Goal: Transaction & Acquisition: Purchase product/service

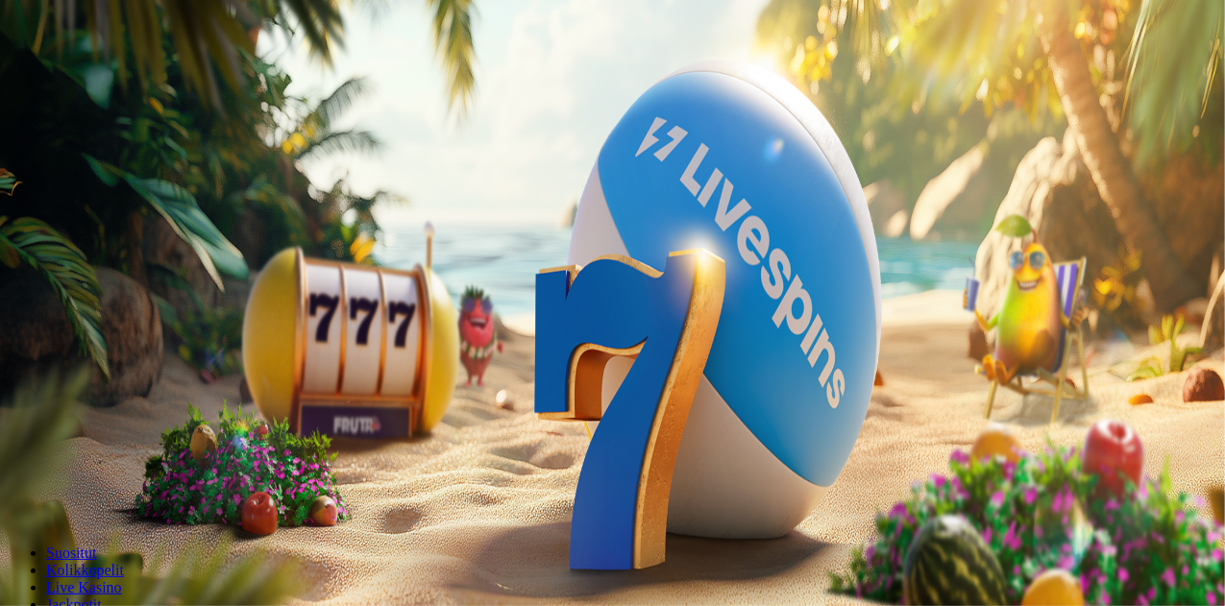
click at [110, 77] on span "Kirjaudu" at bounding box center [133, 69] width 47 height 14
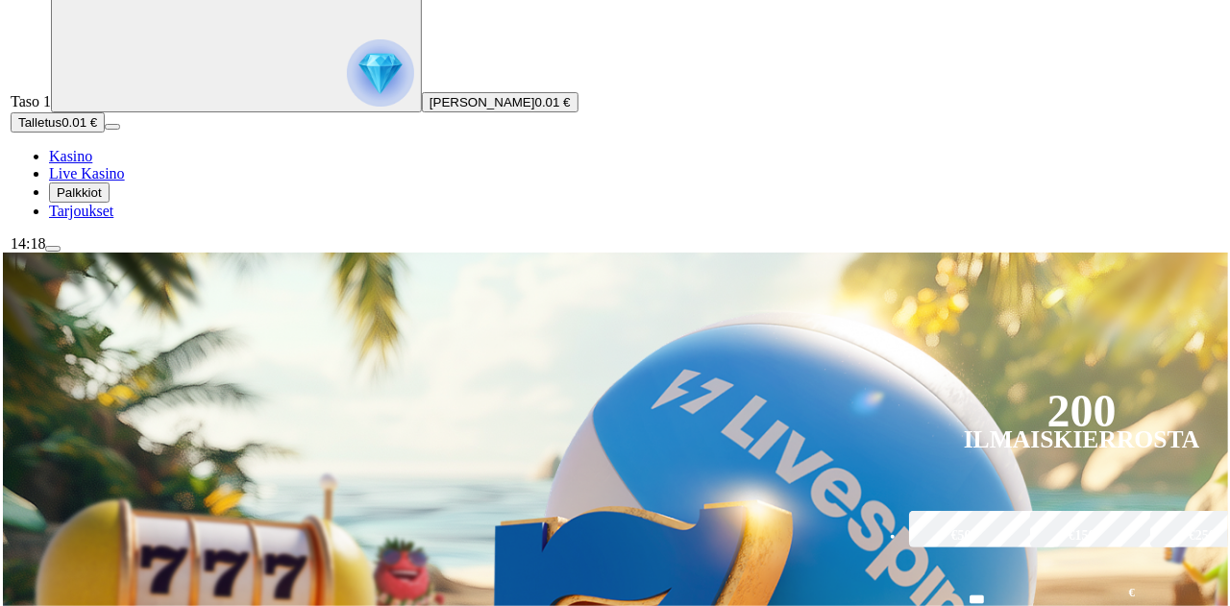
scroll to position [118, 0]
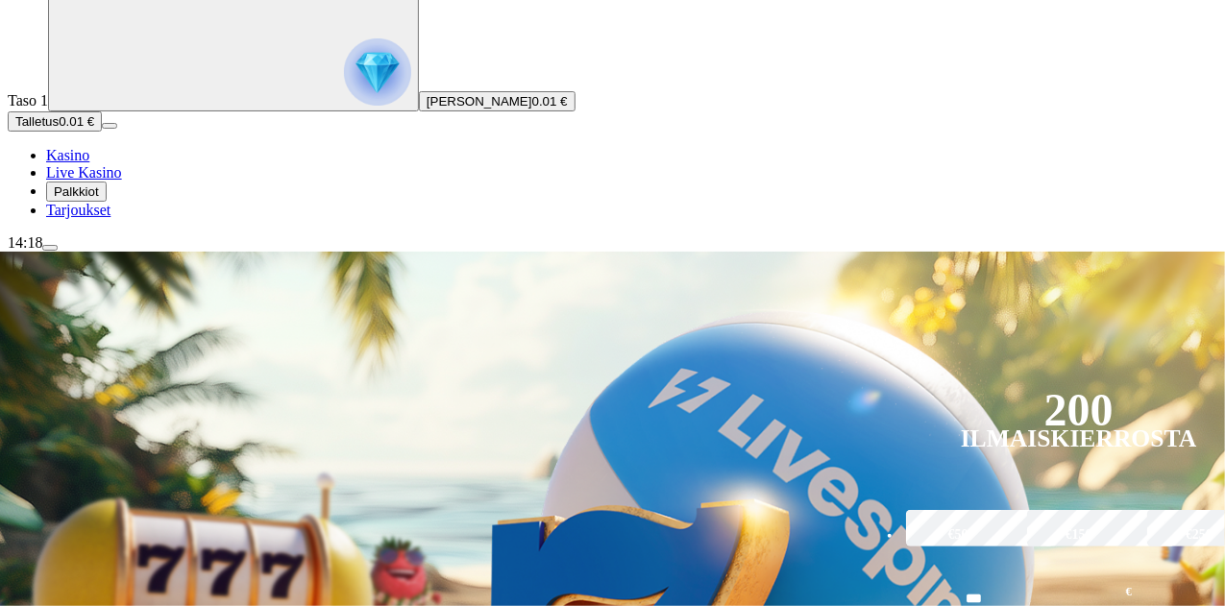
click at [95, 199] on span "Palkkiot" at bounding box center [76, 192] width 45 height 14
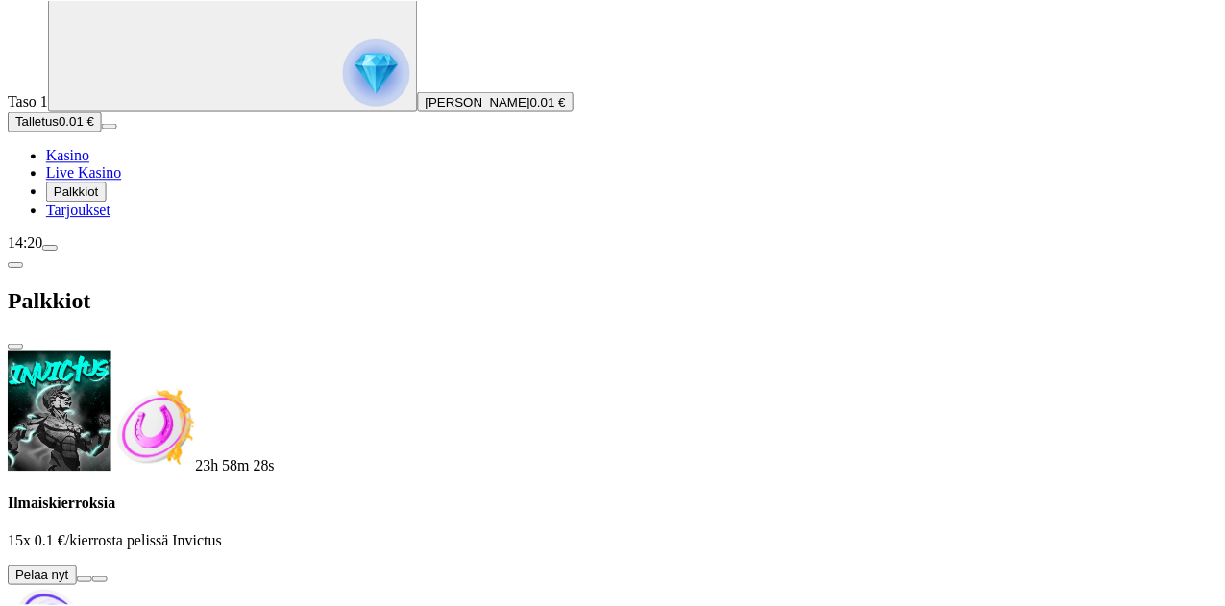
scroll to position [0, 0]
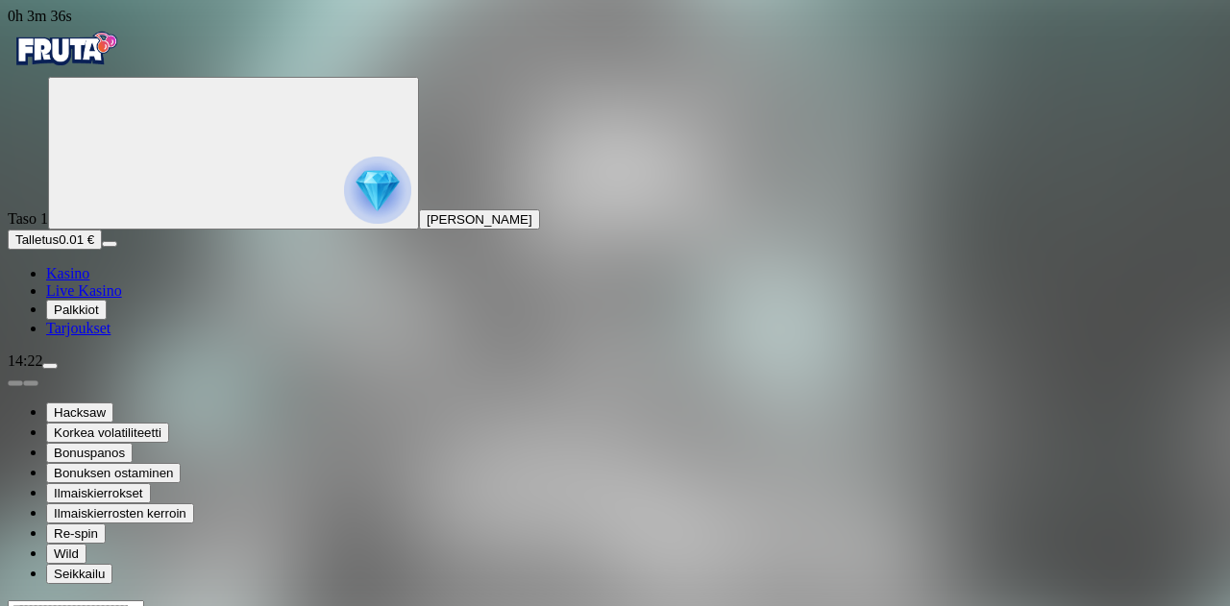
click at [89, 282] on span "Kasino" at bounding box center [67, 273] width 43 height 16
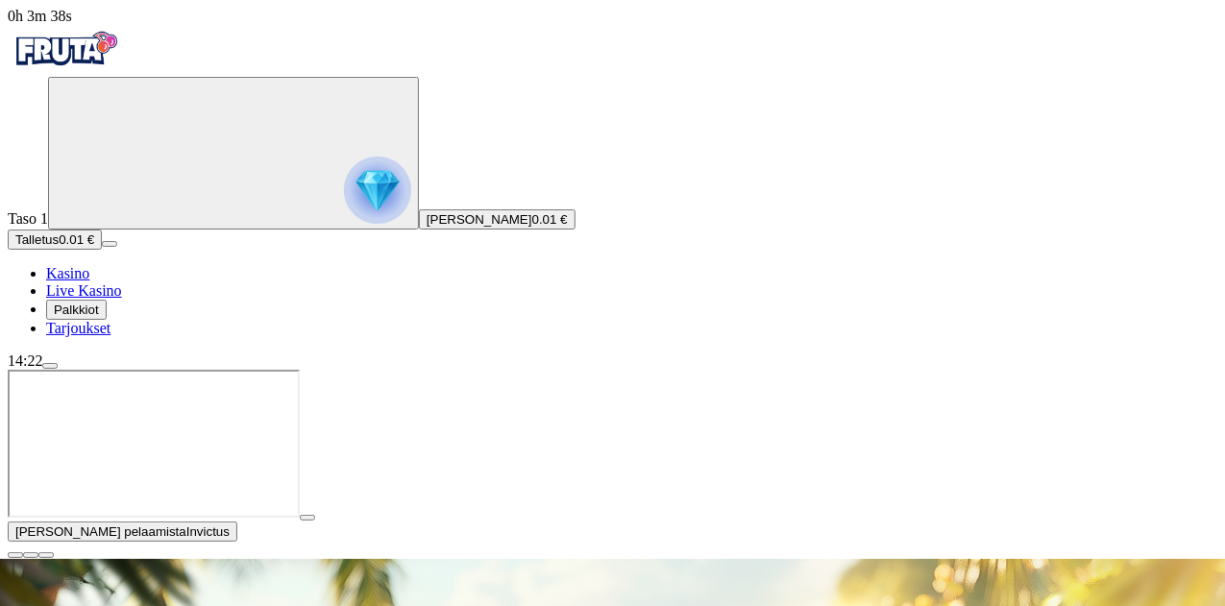
click at [110, 299] on span "Live Kasino" at bounding box center [84, 291] width 76 height 16
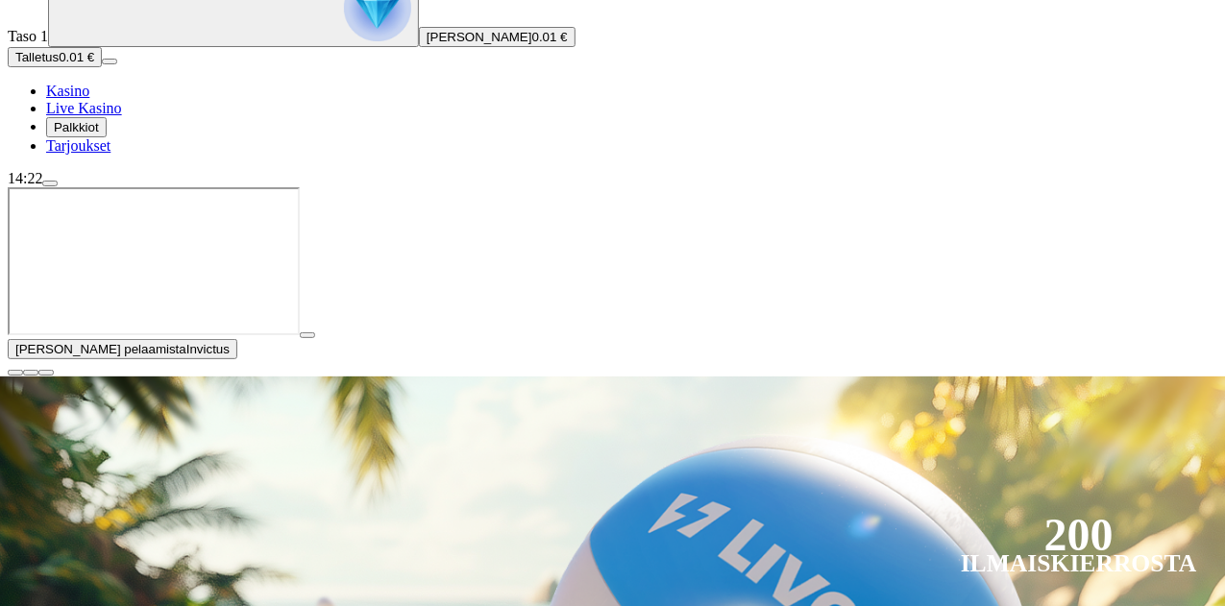
scroll to position [184, 0]
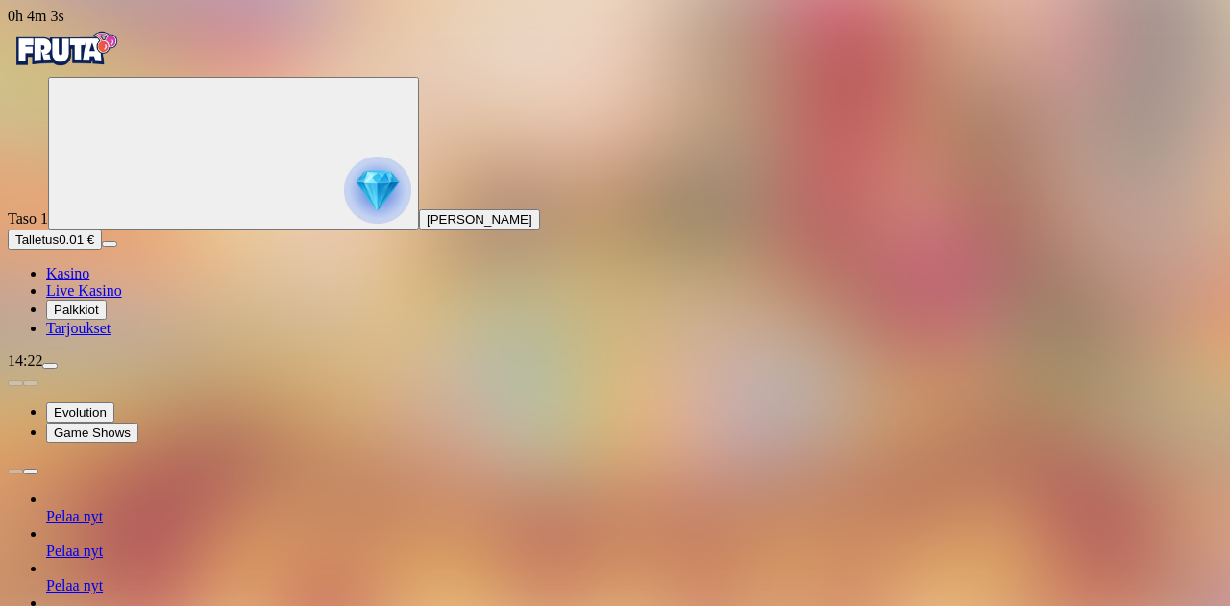
click at [64, 24] on span "0h 4m 3s" at bounding box center [36, 16] width 57 height 16
click at [82, 370] on div "14:22" at bounding box center [615, 361] width 1215 height 17
click at [54, 370] on div "14:22" at bounding box center [615, 361] width 1215 height 17
click at [50, 366] on span "menu icon" at bounding box center [50, 366] width 0 height 0
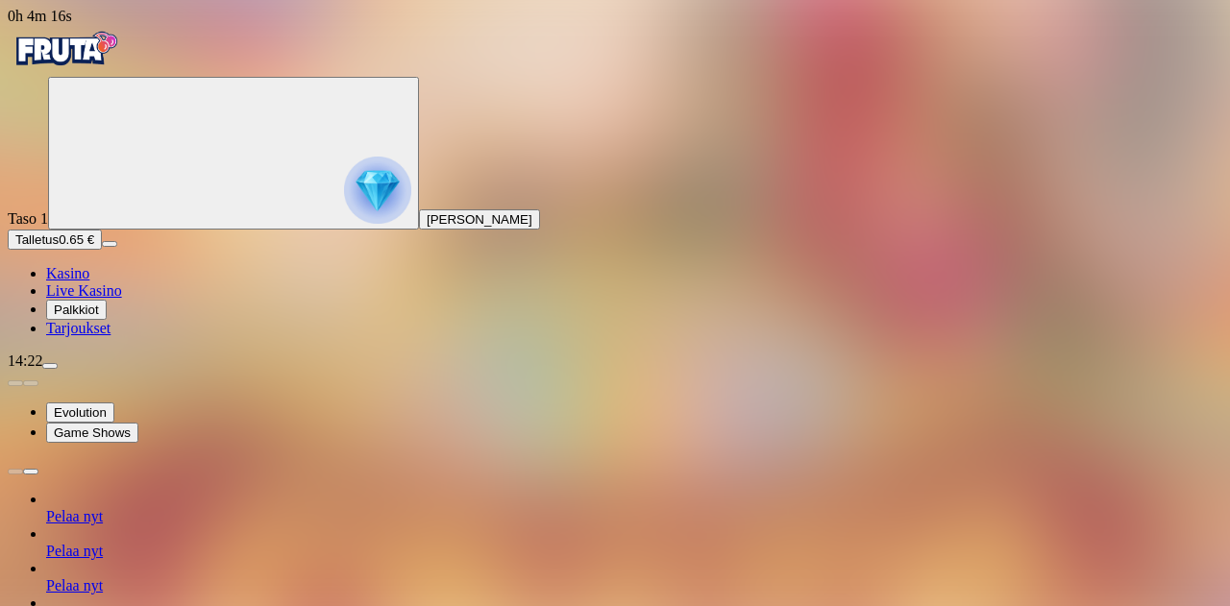
click at [85, 370] on div "14:22" at bounding box center [615, 361] width 1215 height 17
click at [72, 24] on span "0h 4m 16s" at bounding box center [40, 16] width 64 height 16
click at [77, 317] on span "Palkkiot" at bounding box center [76, 310] width 45 height 14
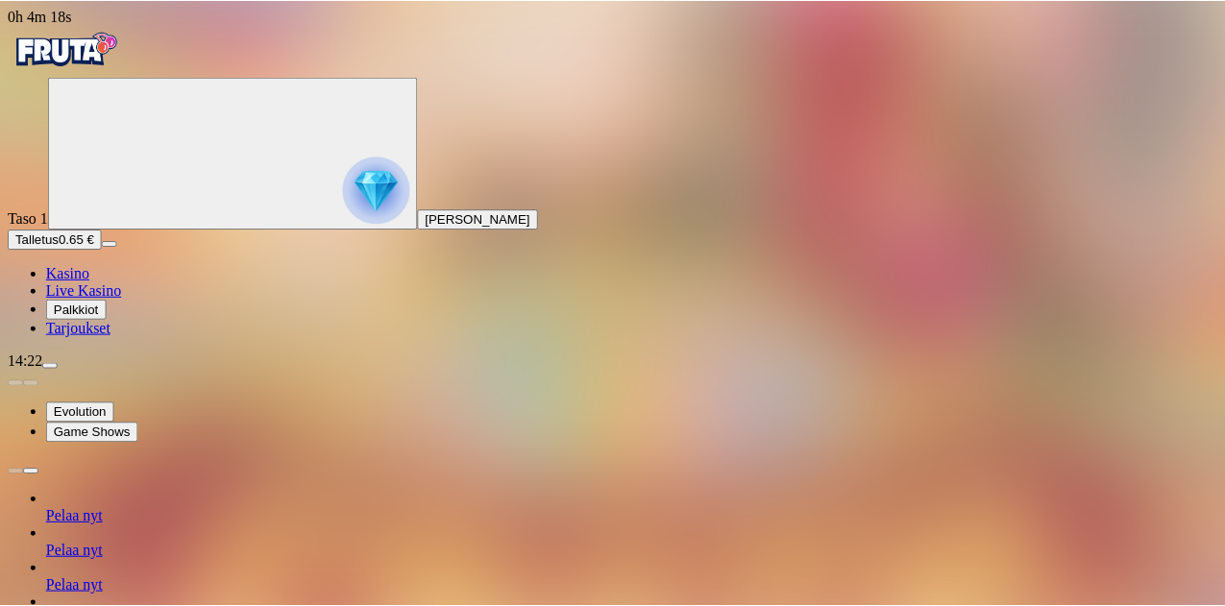
scroll to position [0, 0]
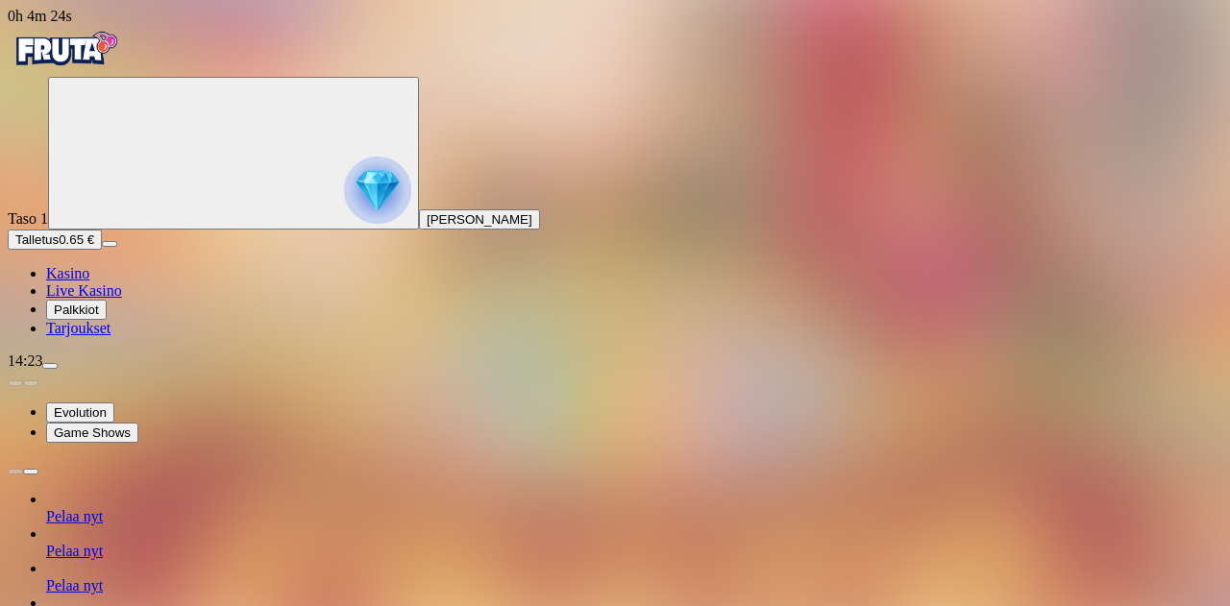
click at [136, 370] on div "14:23" at bounding box center [615, 361] width 1215 height 17
click at [96, 299] on span "Live Kasino" at bounding box center [84, 291] width 76 height 16
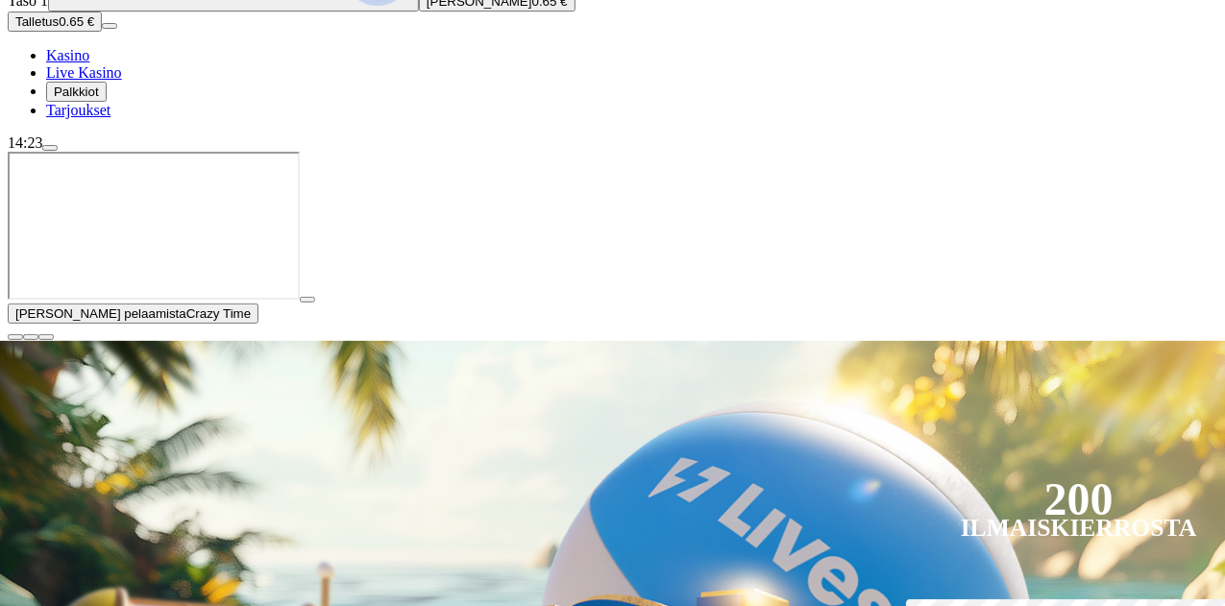
scroll to position [239, 0]
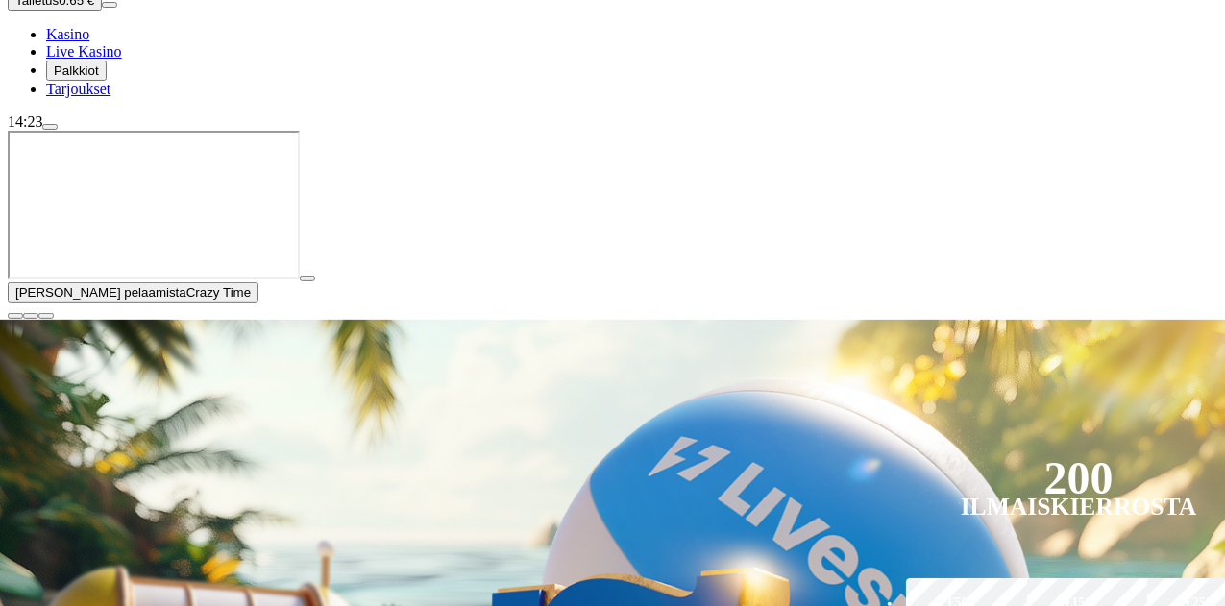
click at [308, 279] on span "play icon" at bounding box center [308, 279] width 0 height 0
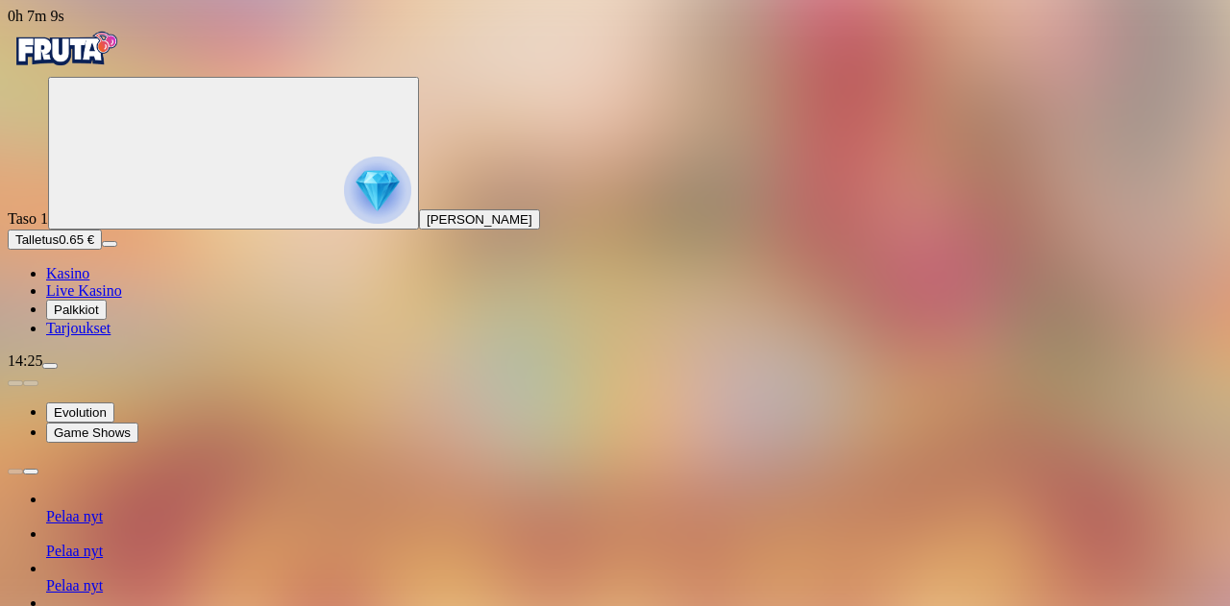
click at [89, 282] on span "Kasino" at bounding box center [67, 273] width 43 height 16
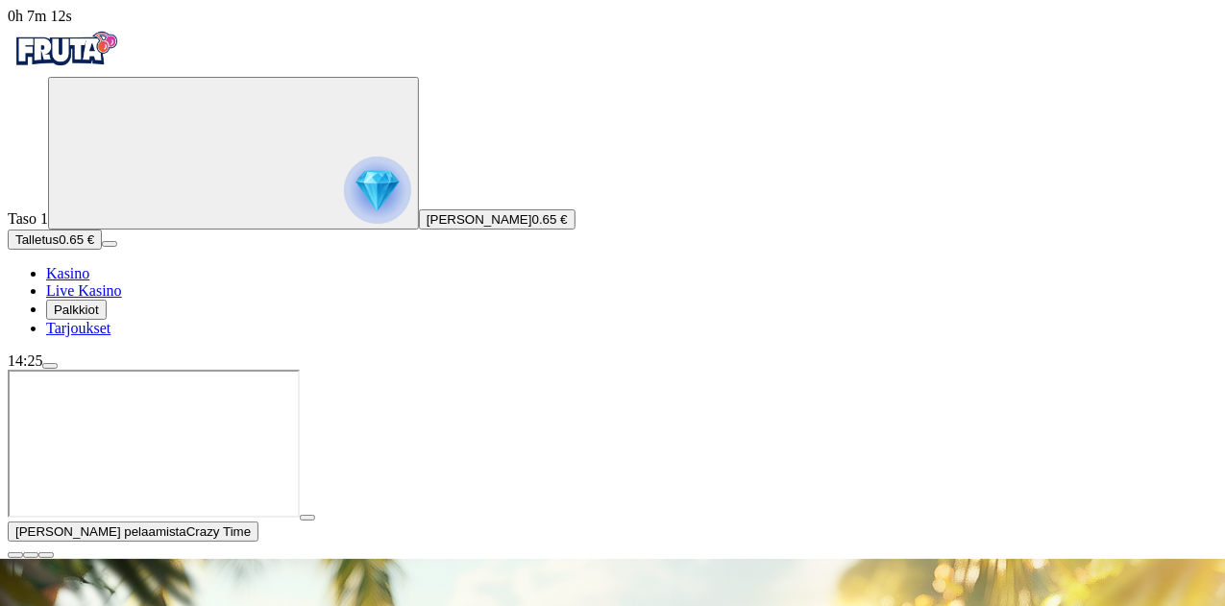
click at [102, 250] on button "Talletus 0.65 €" at bounding box center [55, 240] width 94 height 20
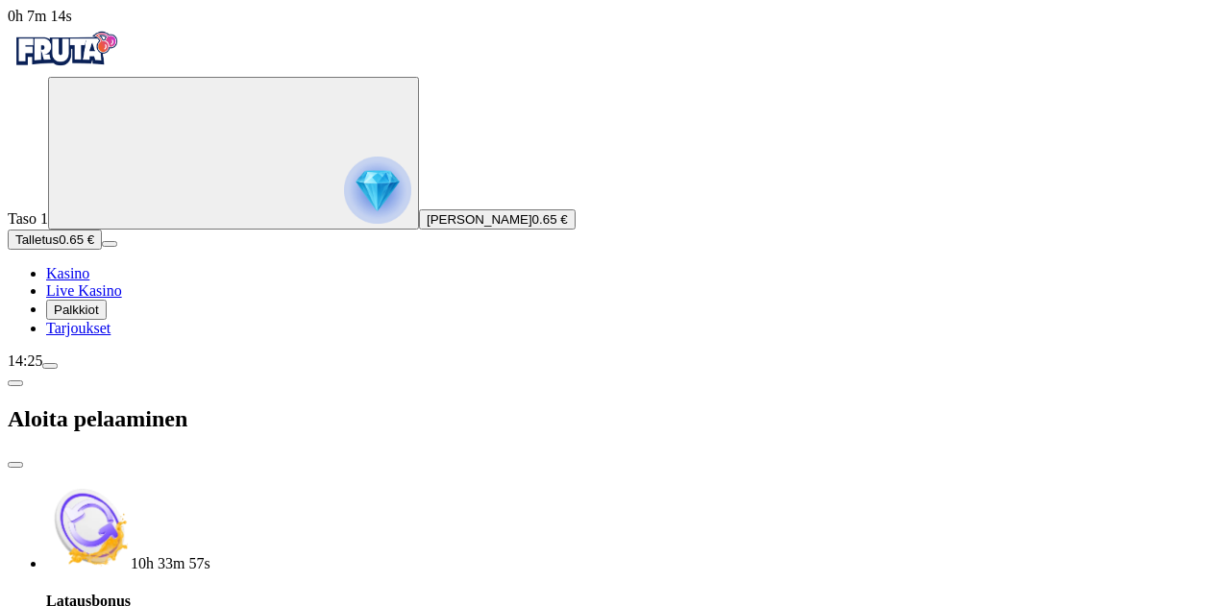
type input "*"
type input "***"
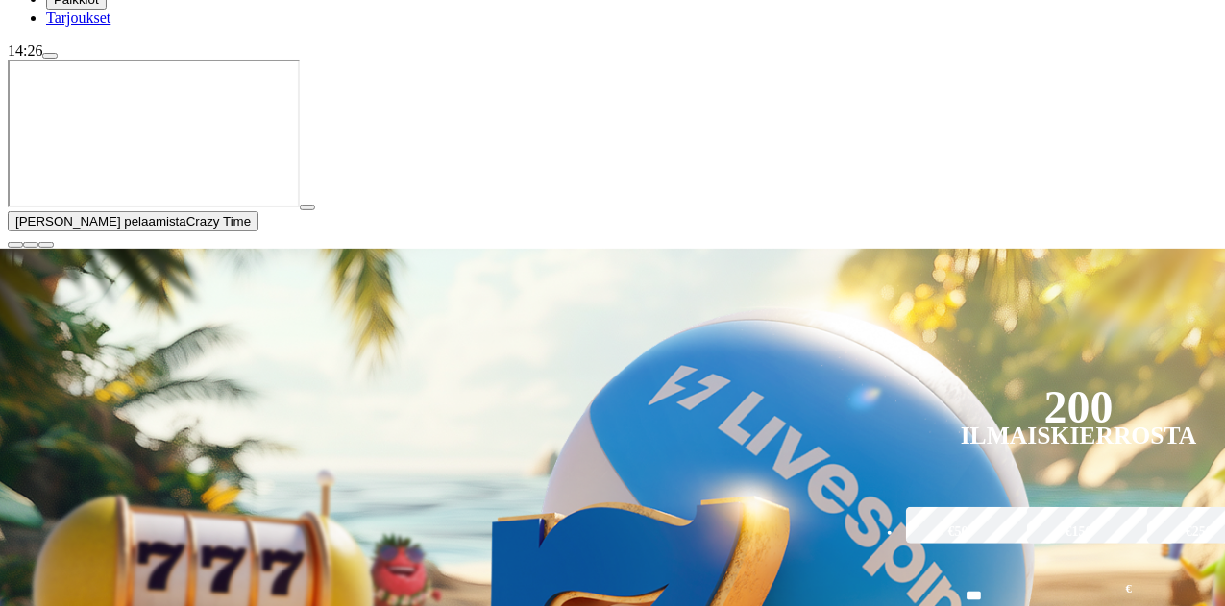
scroll to position [321, 0]
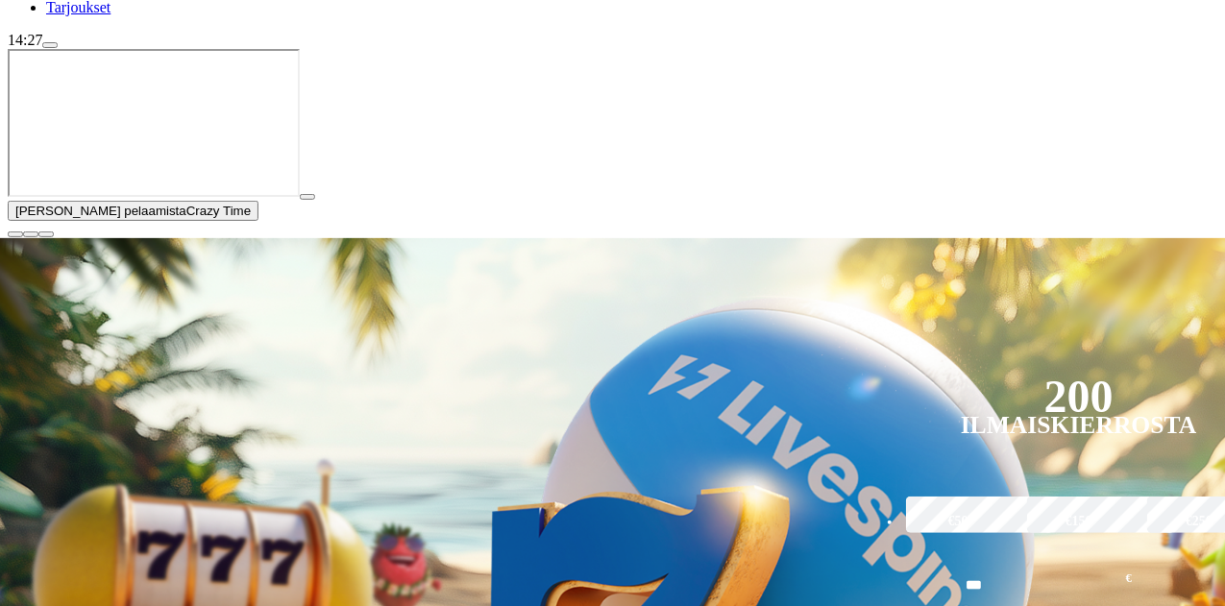
type input "********"
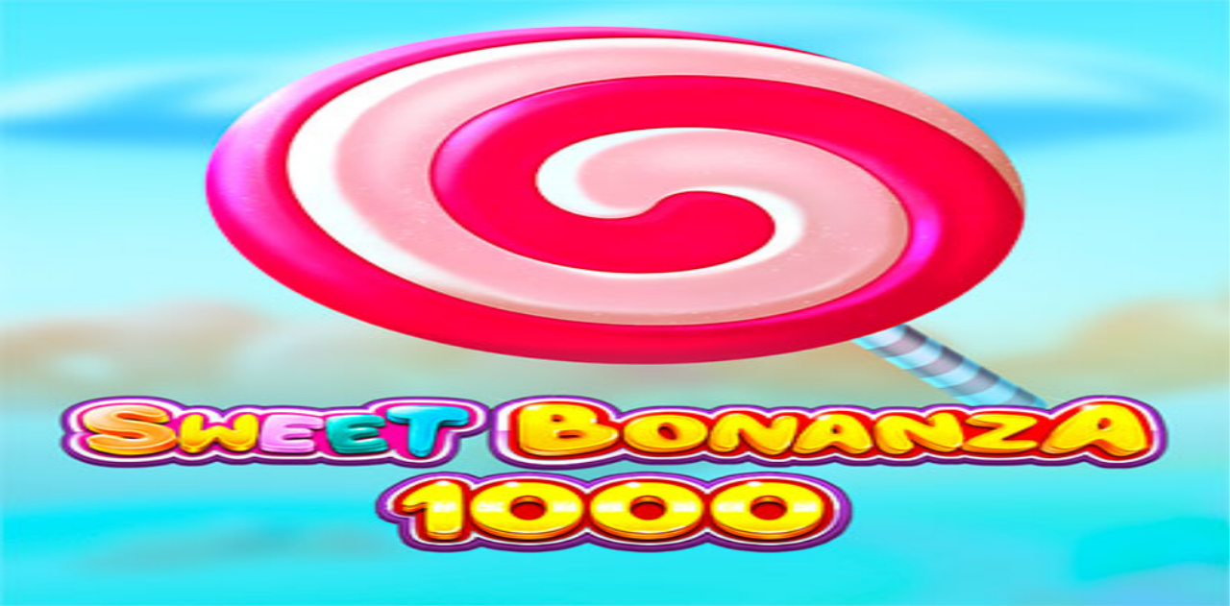
click at [78, 282] on span "Kasino" at bounding box center [67, 273] width 43 height 16
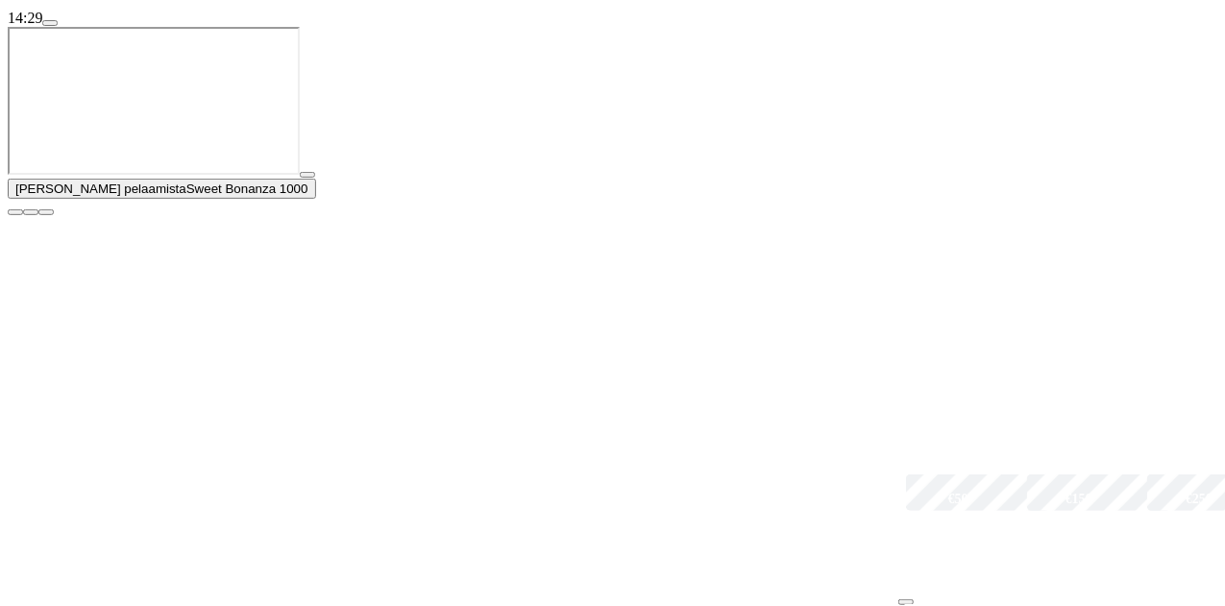
scroll to position [344, 0]
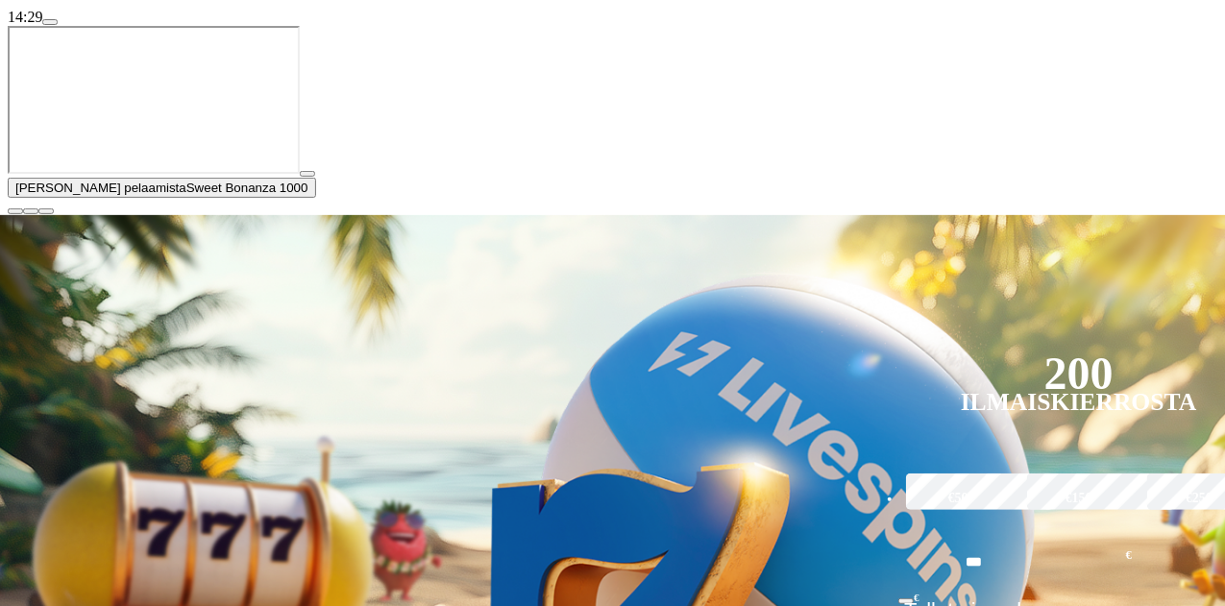
click at [15, 211] on span "close icon" at bounding box center [15, 211] width 0 height 0
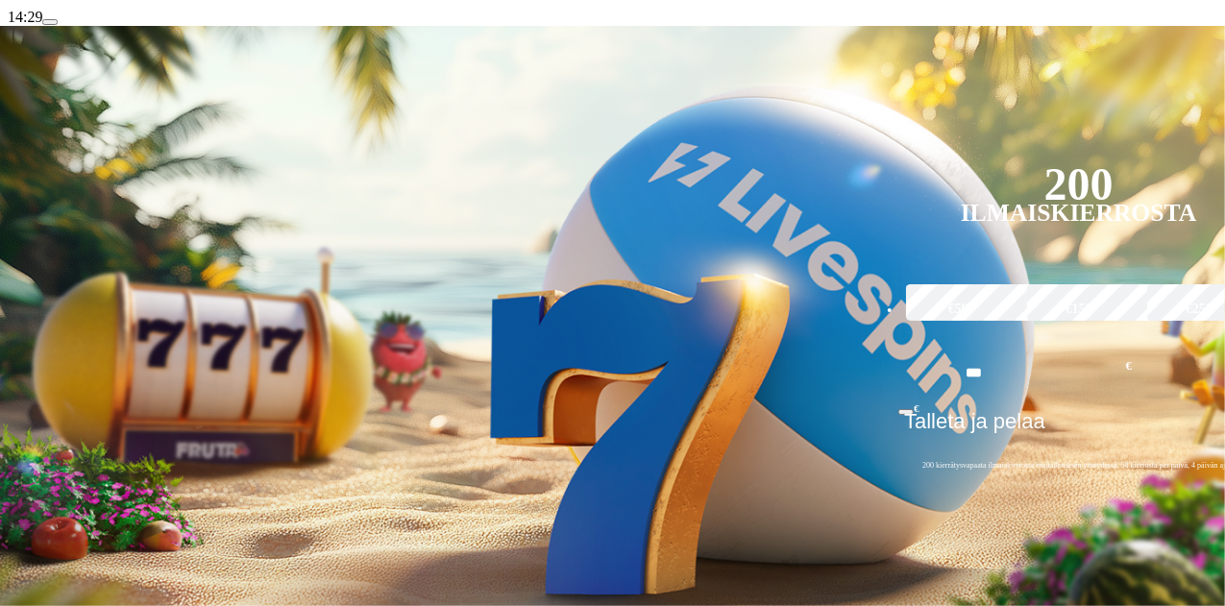
type input "***"
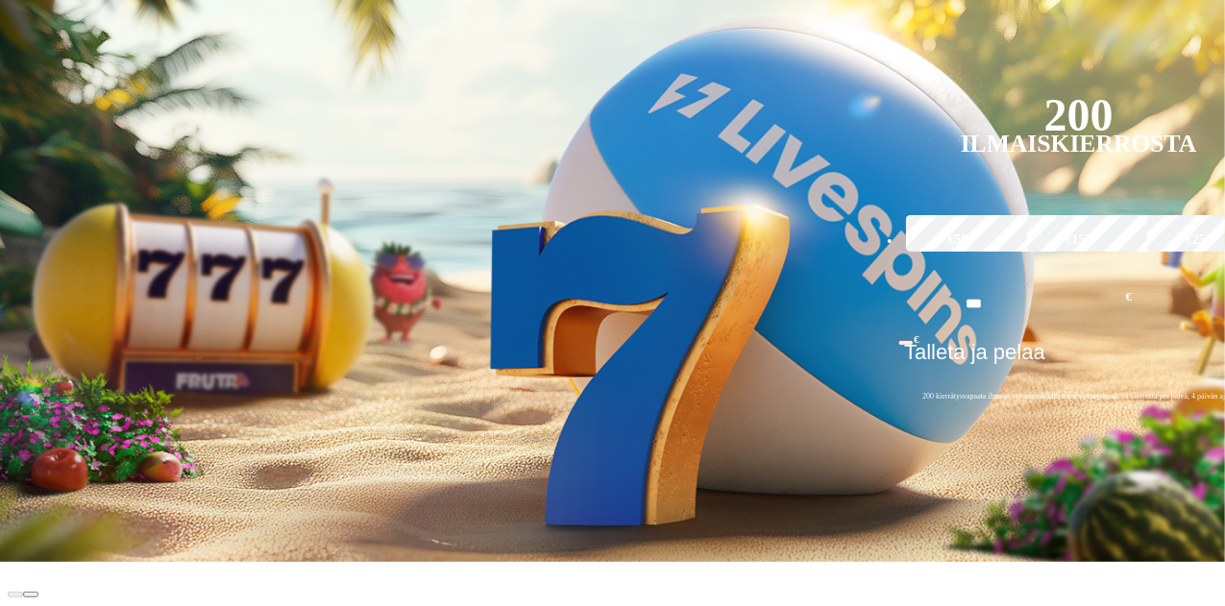
scroll to position [412, 0]
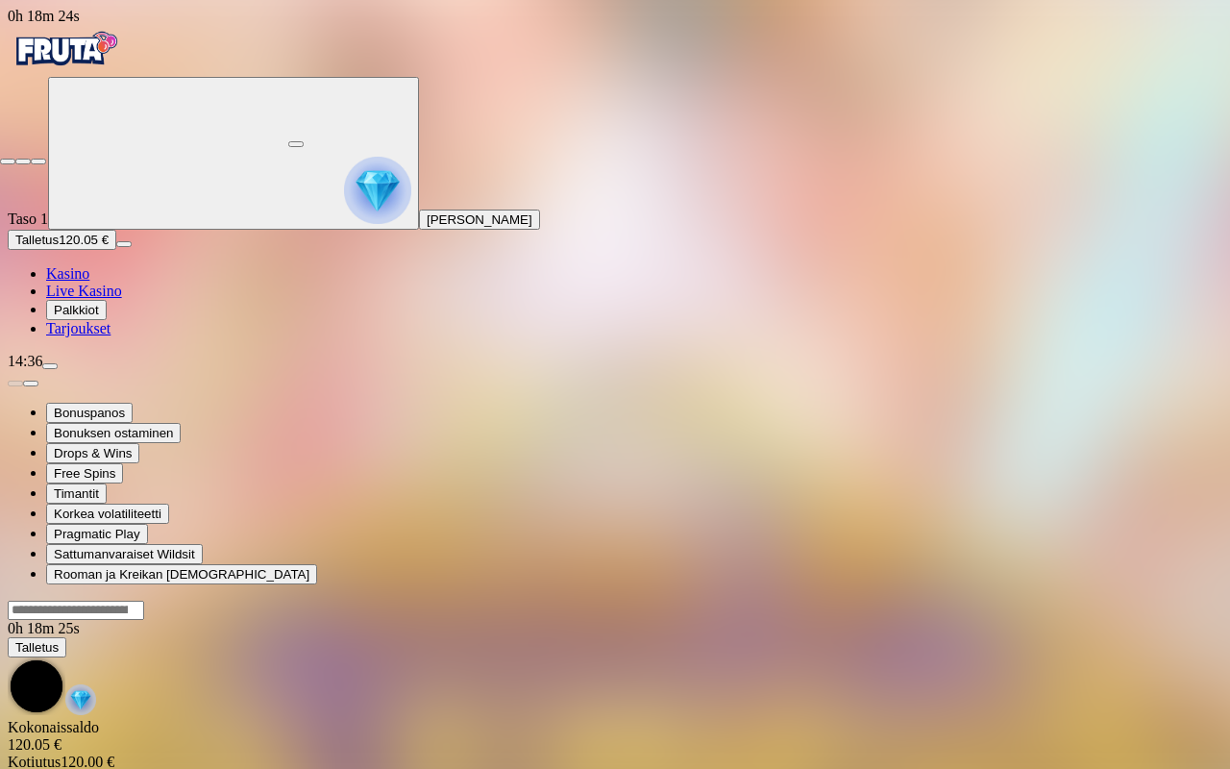
click at [8, 161] on span "close icon" at bounding box center [8, 161] width 0 height 0
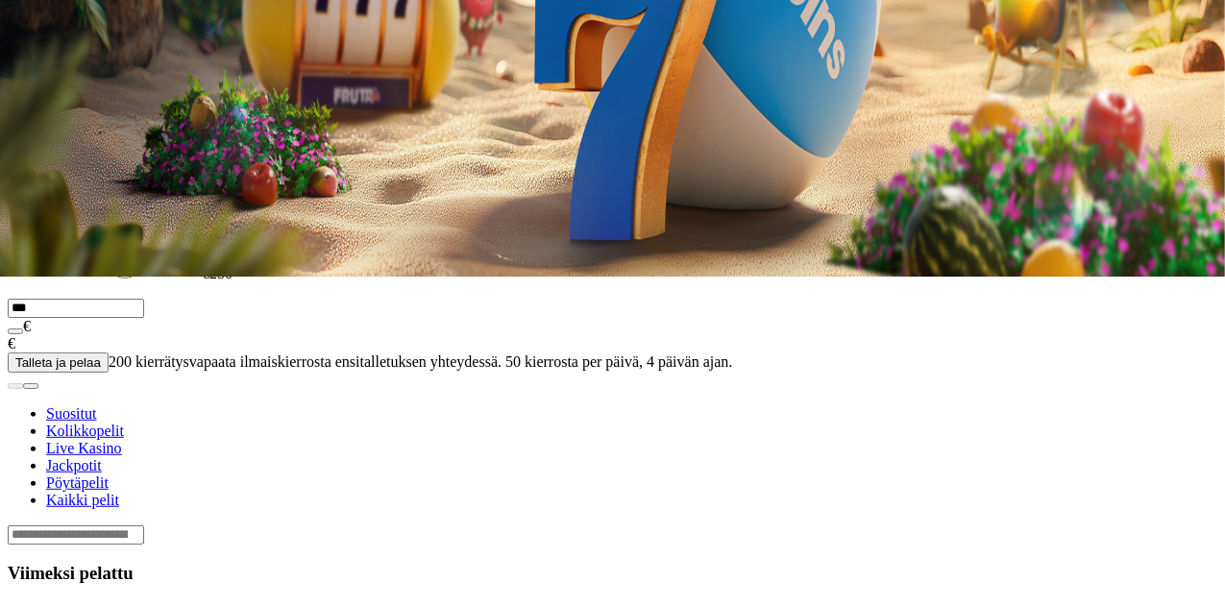
scroll to position [329, 0]
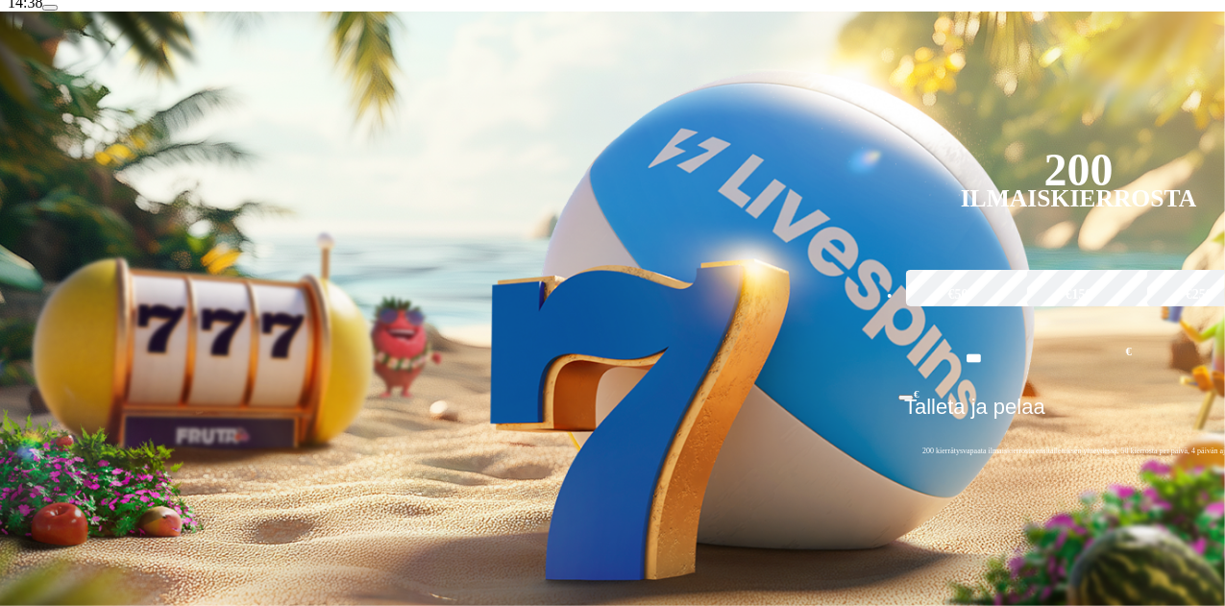
scroll to position [359, 0]
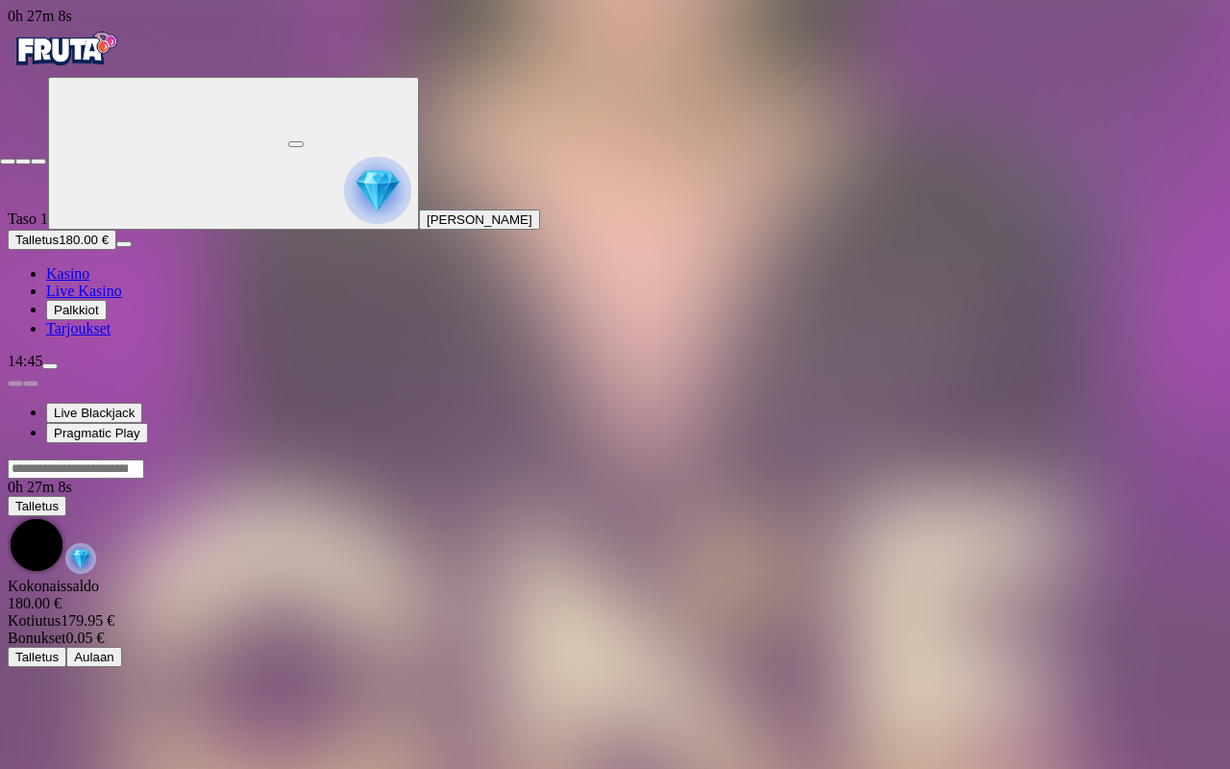
click at [8, 161] on span "close icon" at bounding box center [8, 161] width 0 height 0
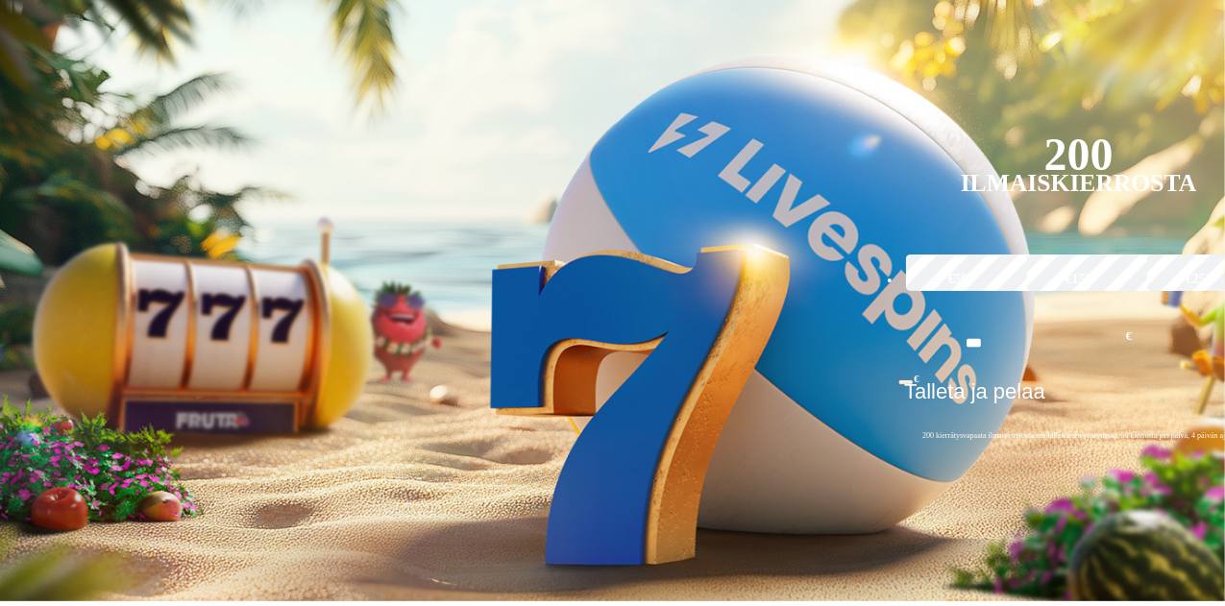
scroll to position [539, 0]
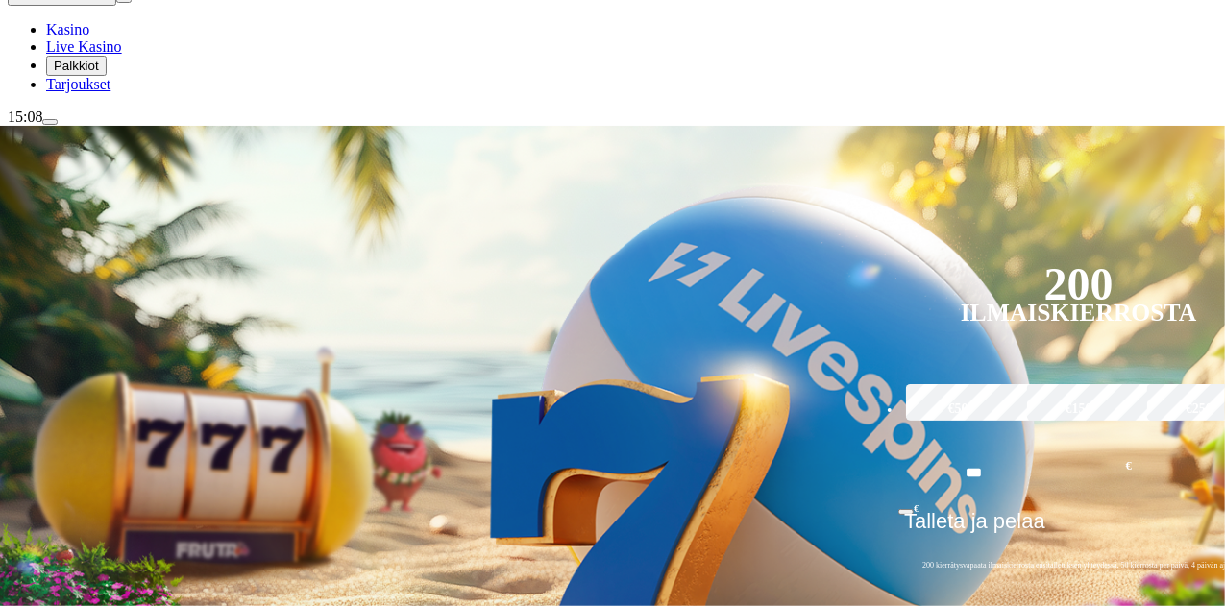
scroll to position [245, 0]
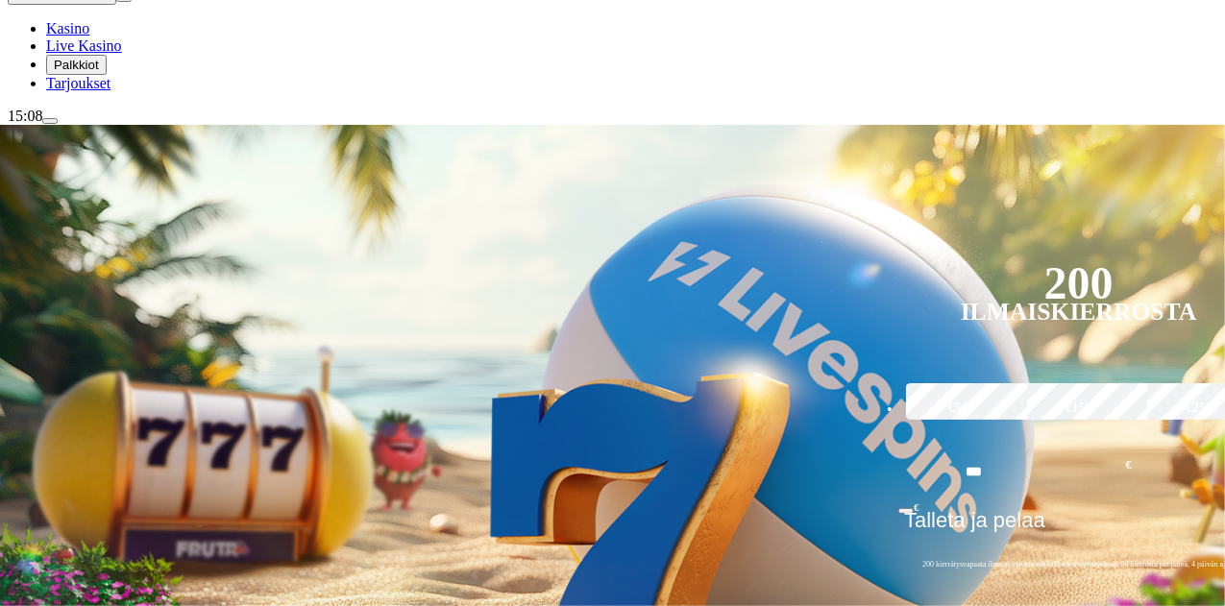
click at [89, 37] on span "Kasino" at bounding box center [67, 28] width 43 height 16
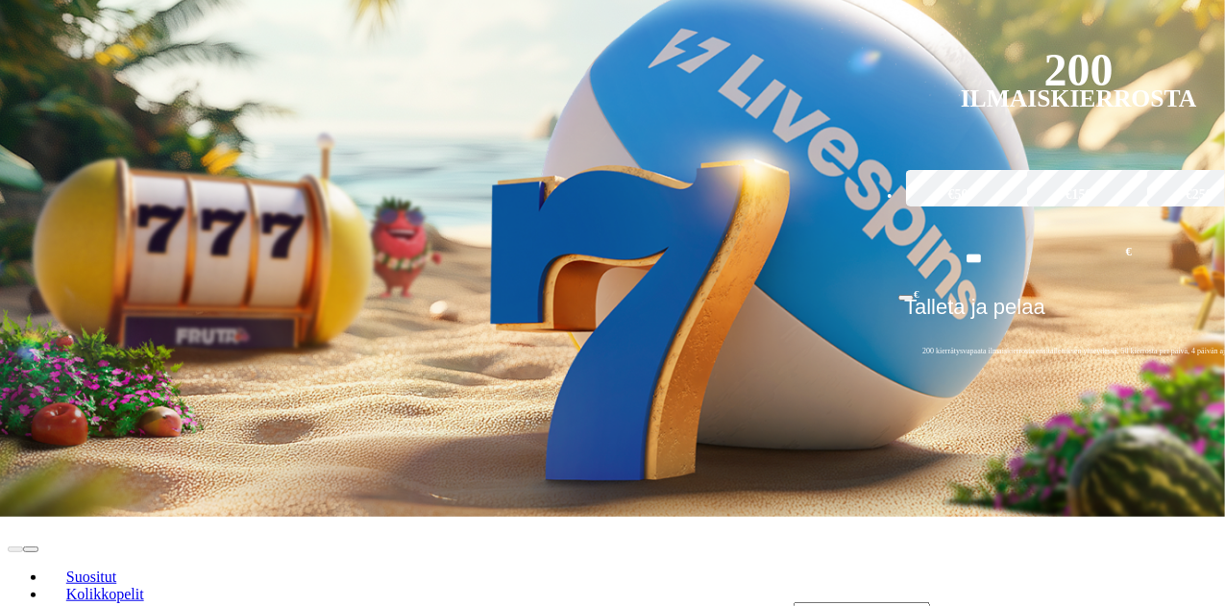
scroll to position [462, 0]
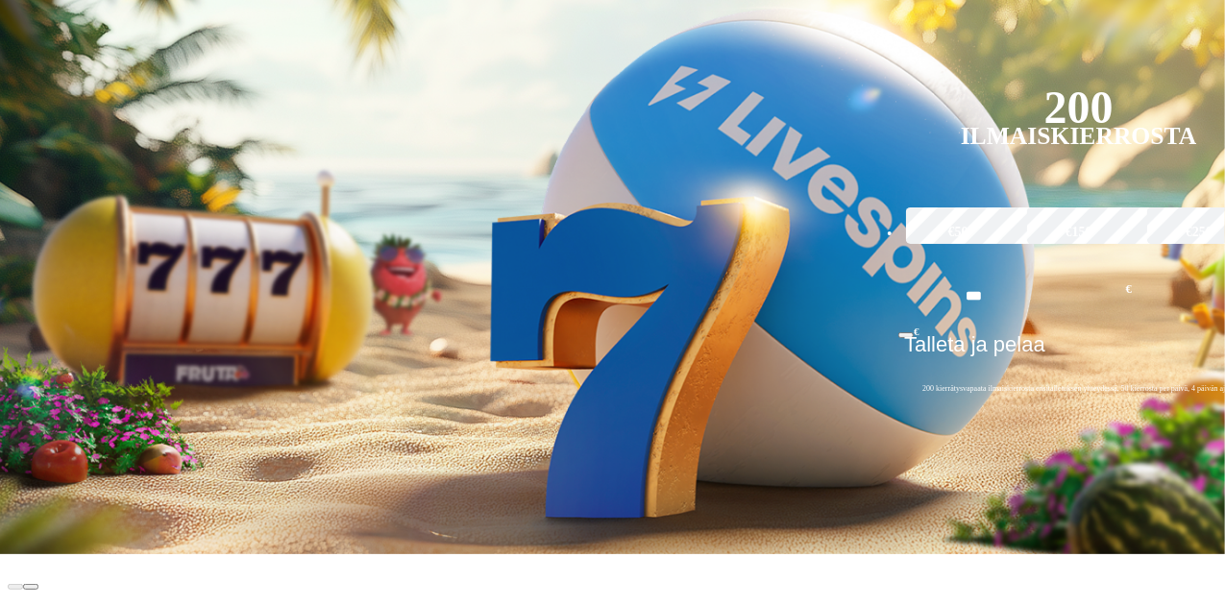
scroll to position [426, 0]
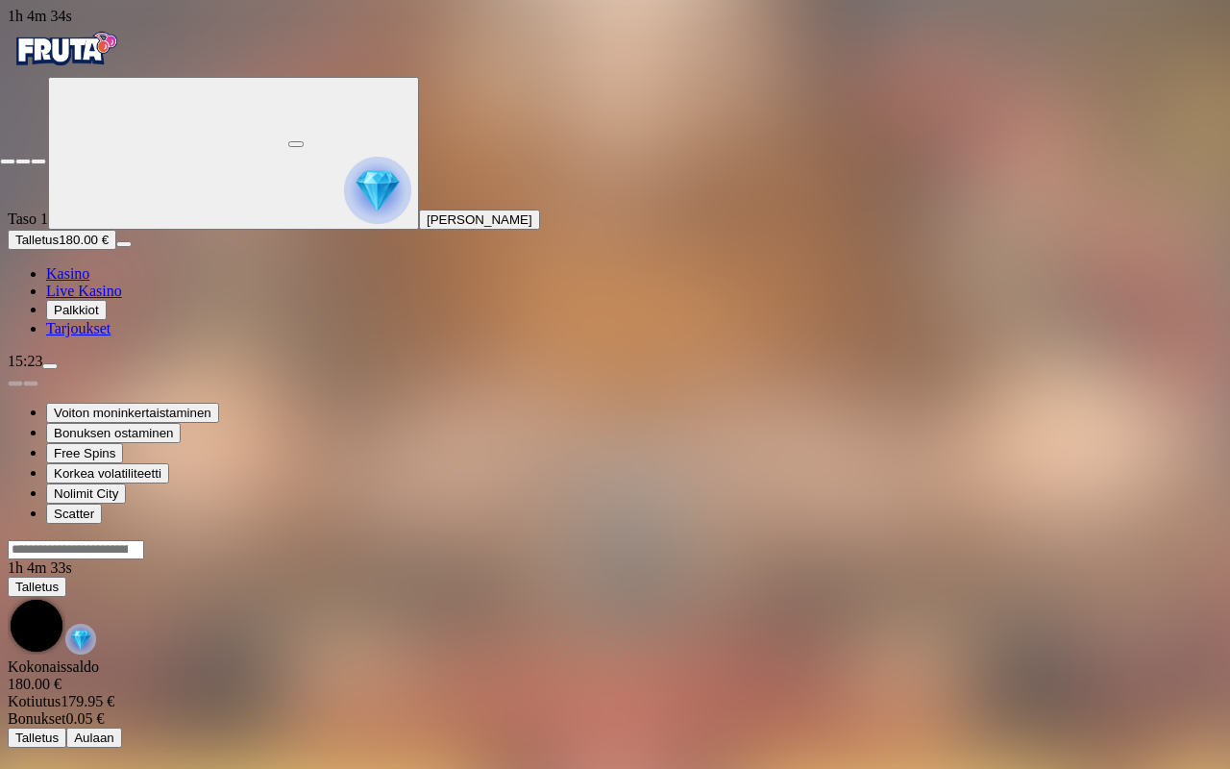
click at [8, 161] on span "close icon" at bounding box center [8, 161] width 0 height 0
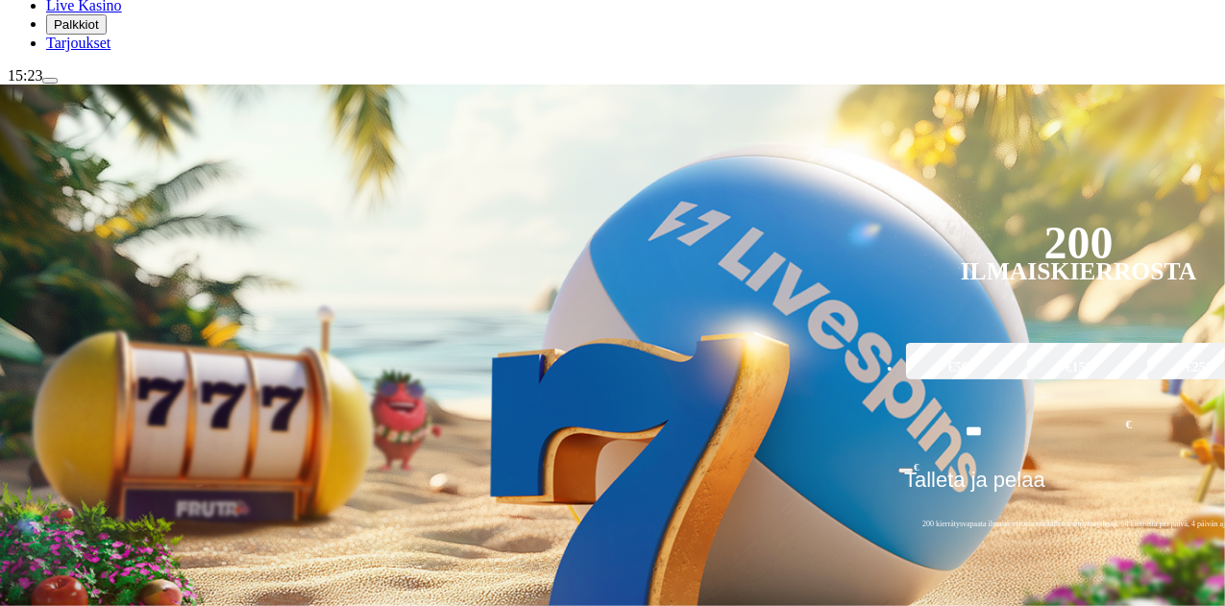
scroll to position [286, 0]
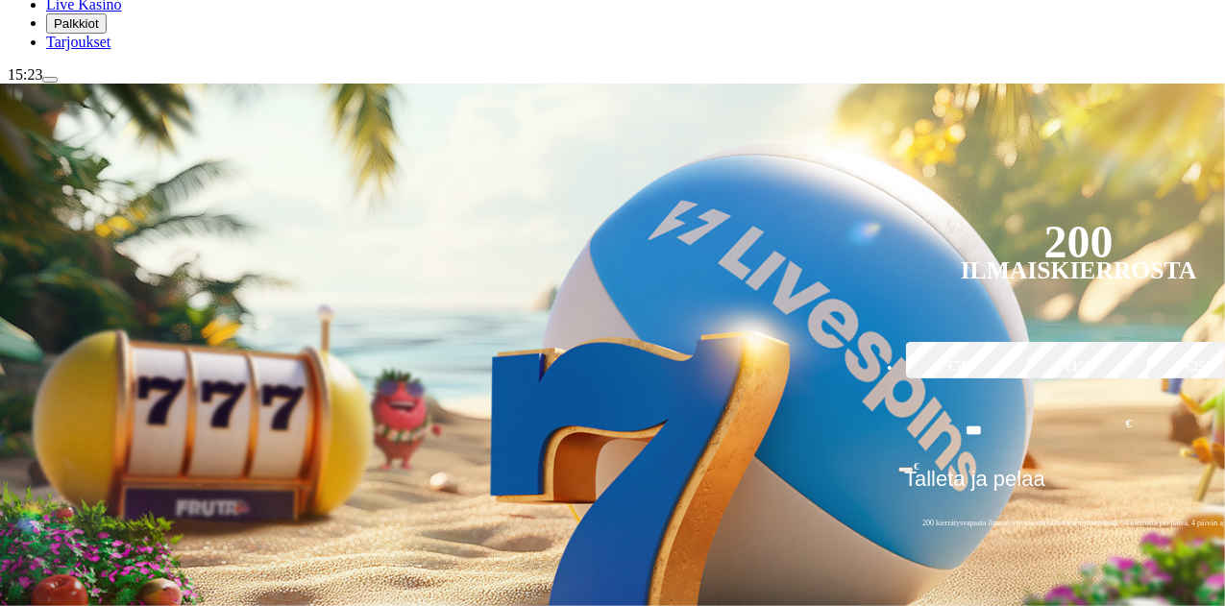
type input "*****"
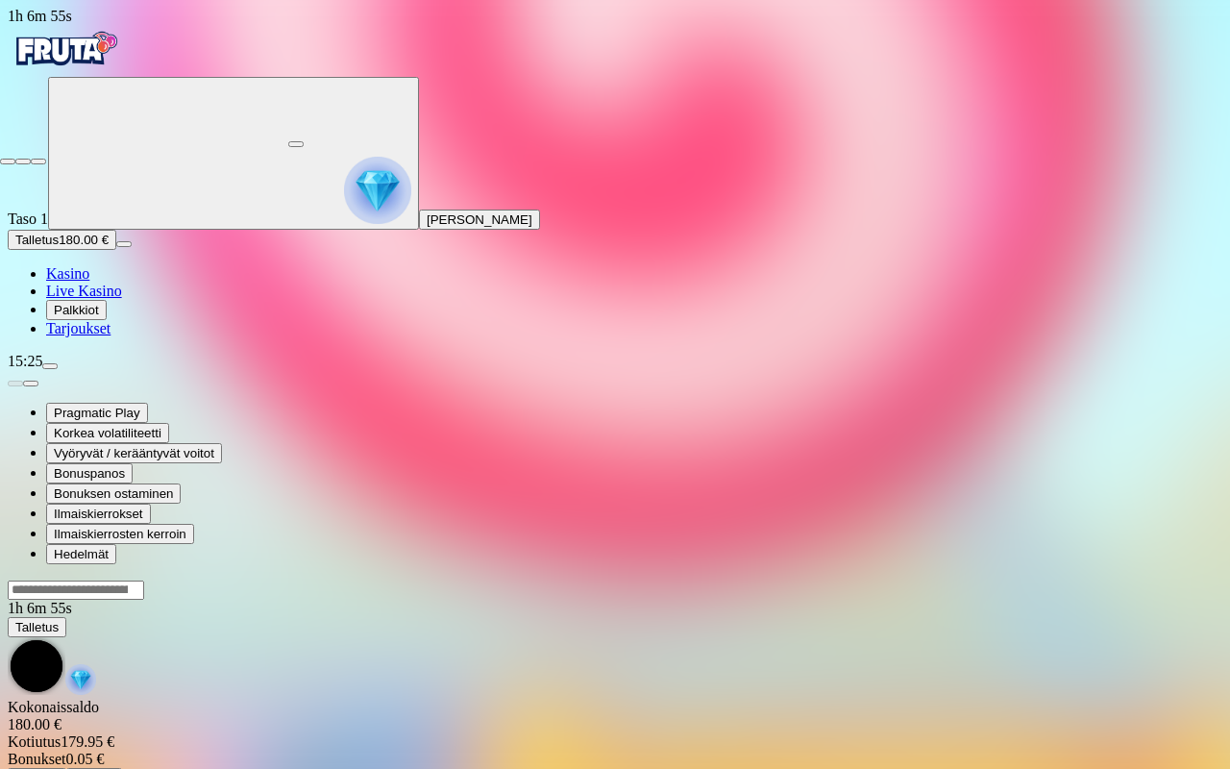
click at [8, 161] on span "close icon" at bounding box center [8, 161] width 0 height 0
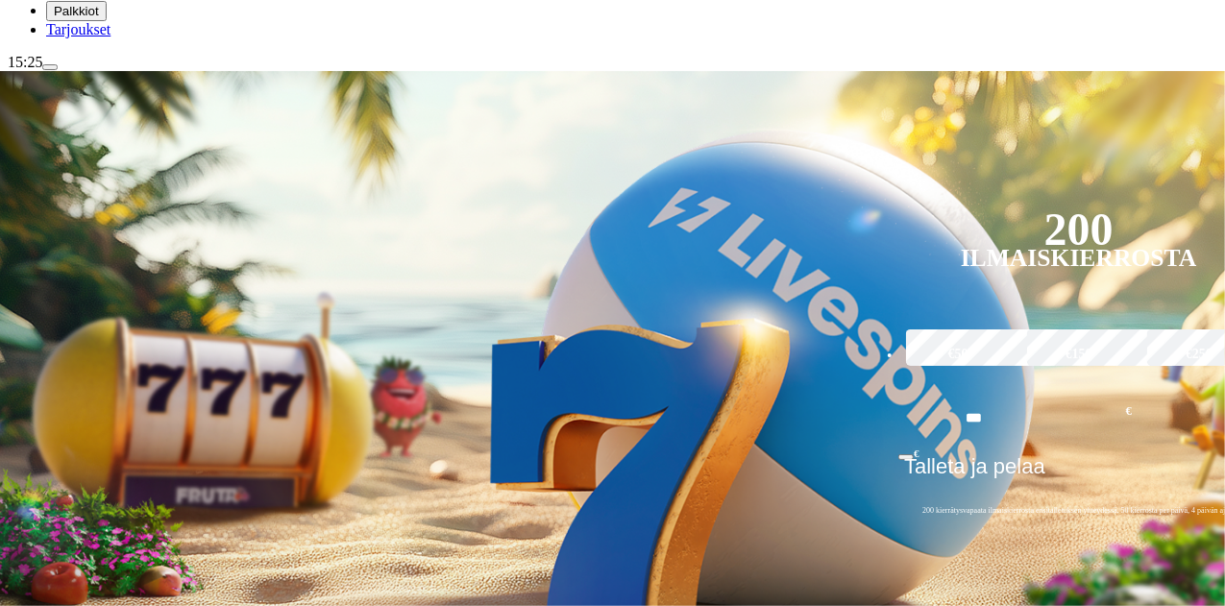
scroll to position [302, 0]
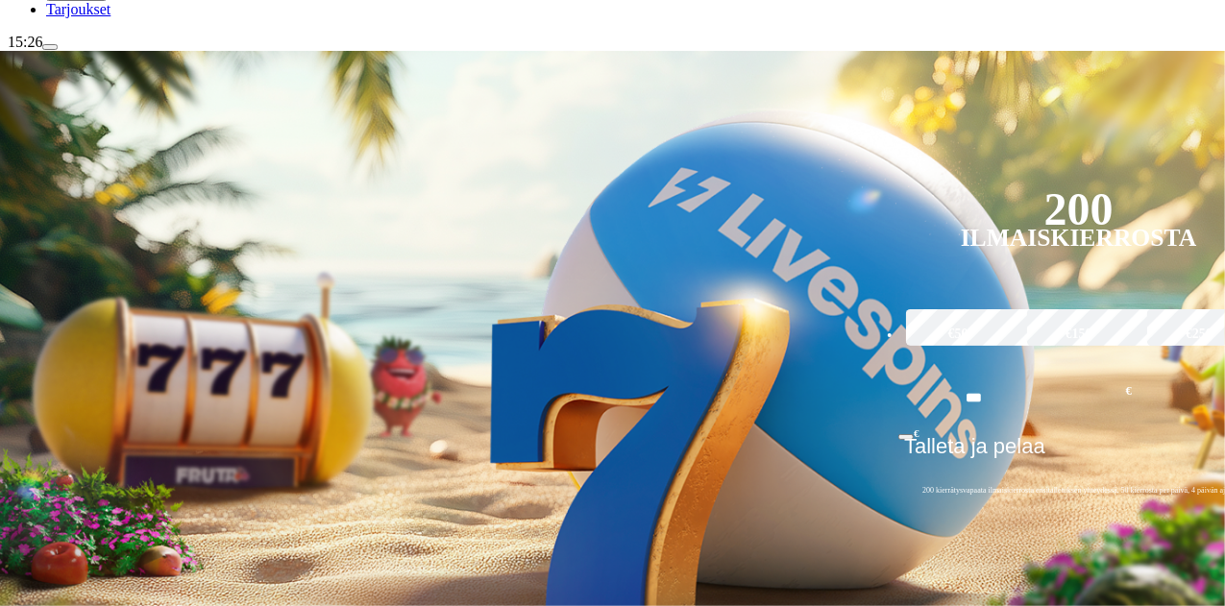
scroll to position [311, 0]
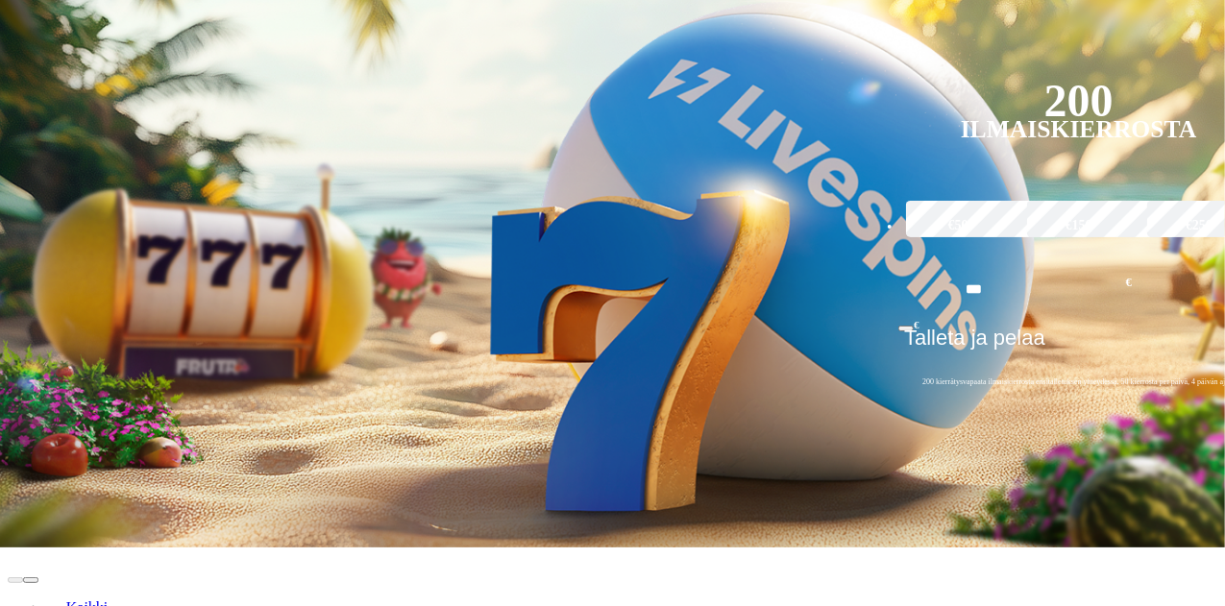
scroll to position [458, 0]
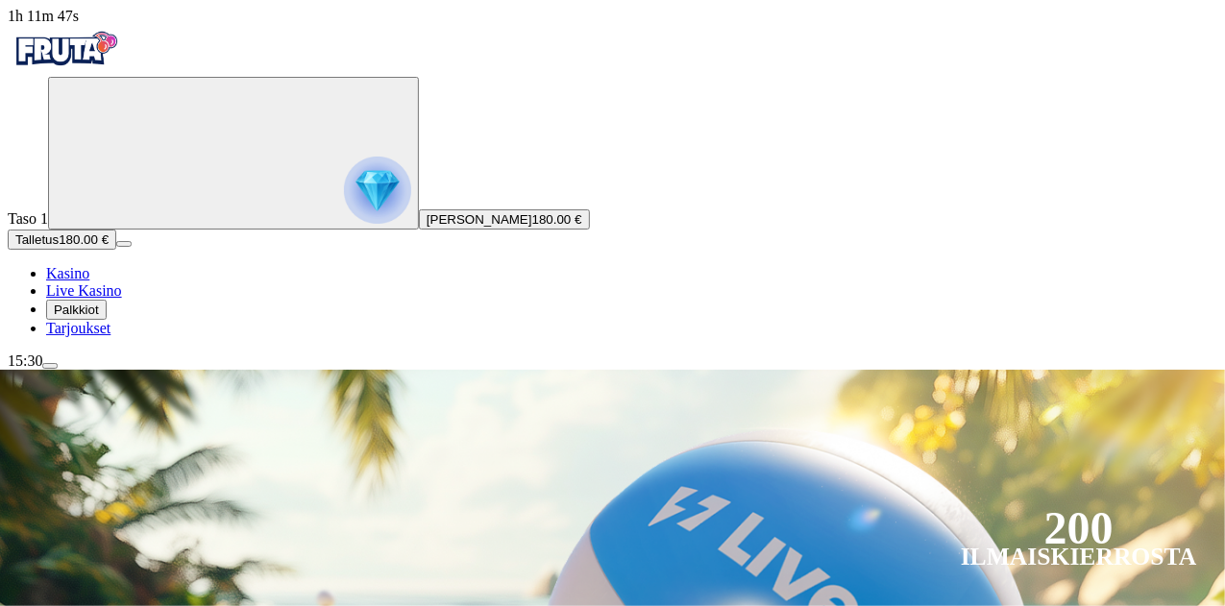
click at [99, 317] on span "Palkkiot" at bounding box center [76, 310] width 45 height 14
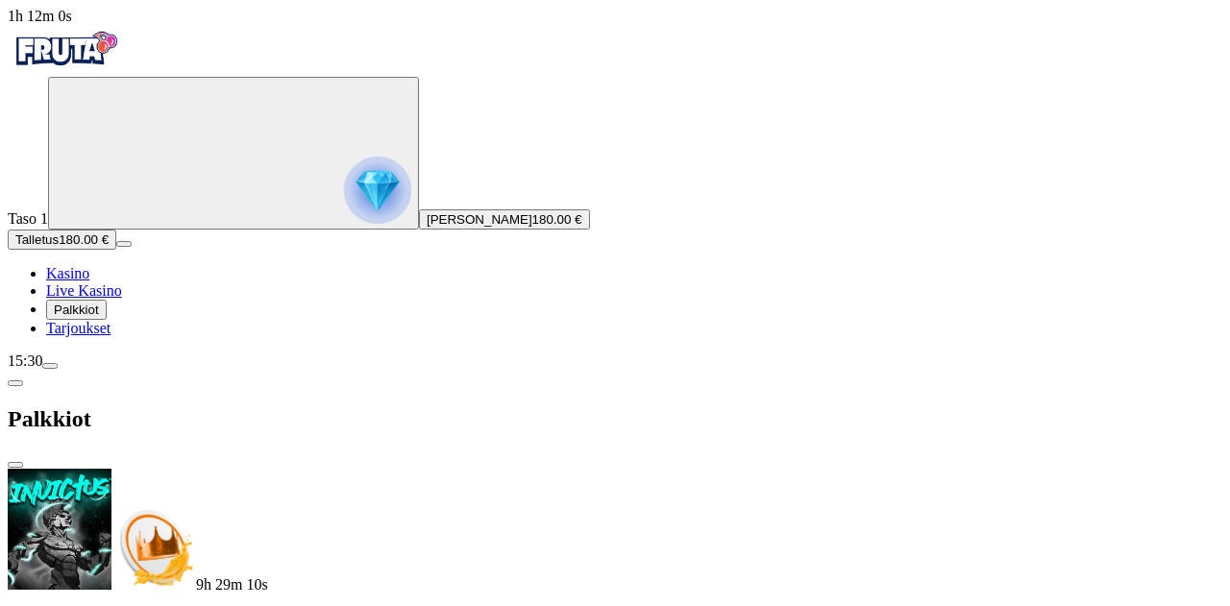
click at [96, 317] on span "Palkkiot" at bounding box center [76, 310] width 45 height 14
click at [83, 282] on span "Kasino" at bounding box center [67, 273] width 43 height 16
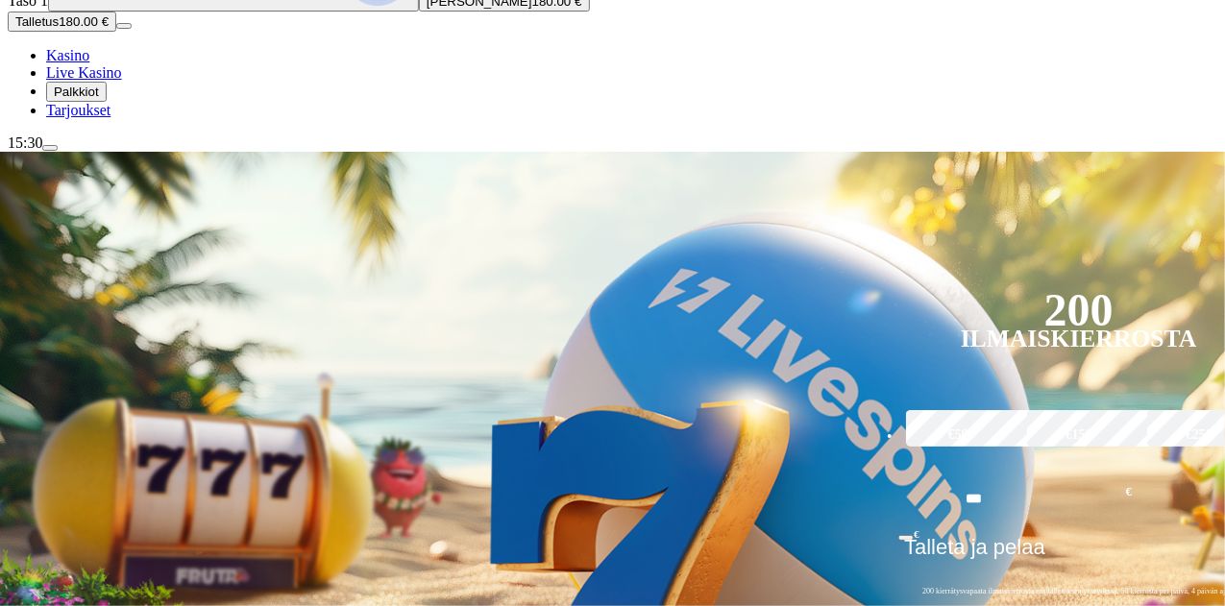
scroll to position [221, 0]
